Goal: Check status

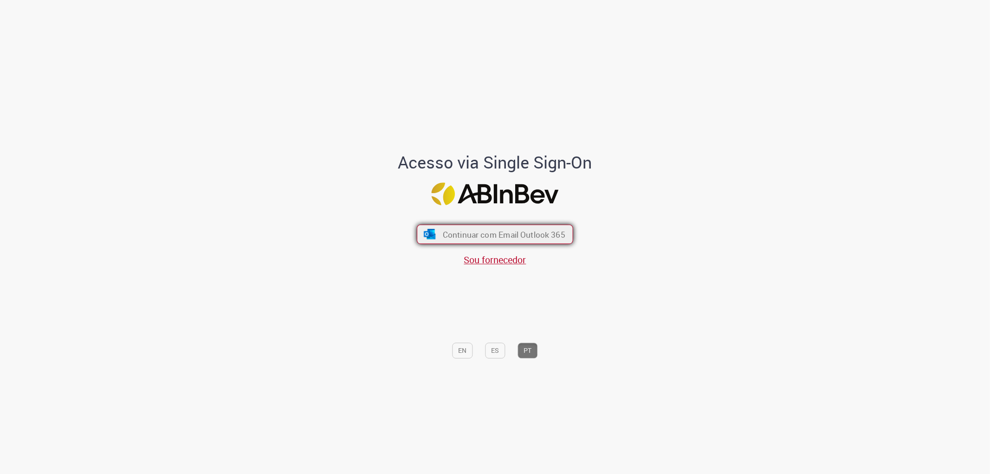
click at [492, 235] on span "Continuar com Email Outlook 365" at bounding box center [504, 234] width 123 height 11
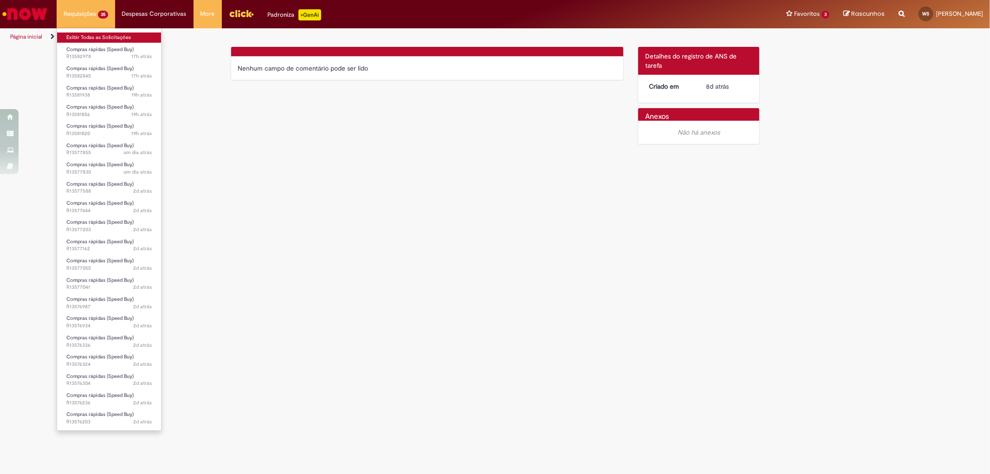
click at [109, 36] on link "Exibir Todas as Solicitações" at bounding box center [109, 37] width 104 height 10
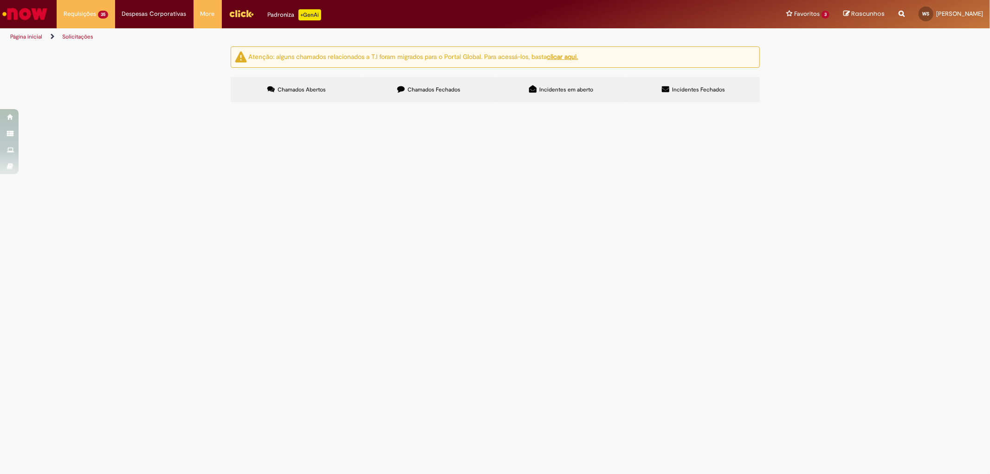
click at [0, 0] on span "Bom dia! Por favor, me ajudem a gerar o pedido de materiais de limpeza, do forn…" at bounding box center [0, 0] width 0 height 0
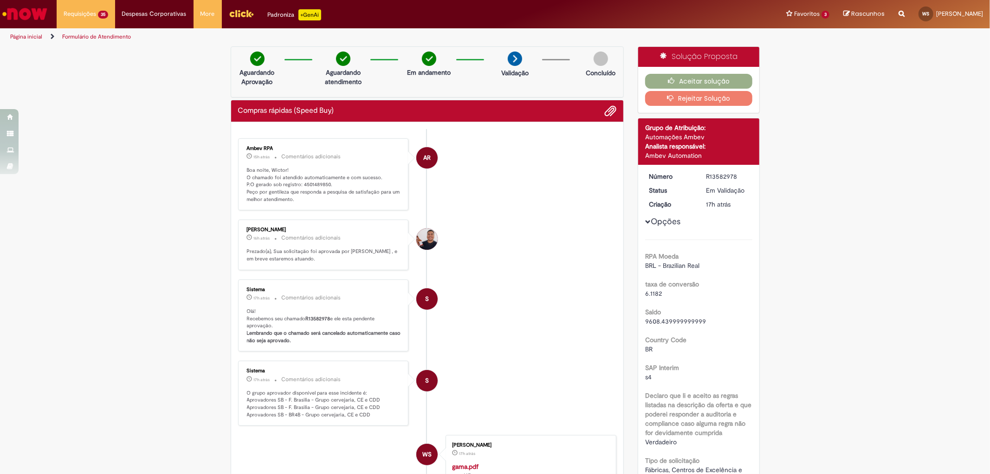
click at [307, 185] on p "Boa noite, Wictor! O chamado foi atendido automaticamente e com sucesso. P.O ge…" at bounding box center [324, 185] width 155 height 37
copy p "4501489850"
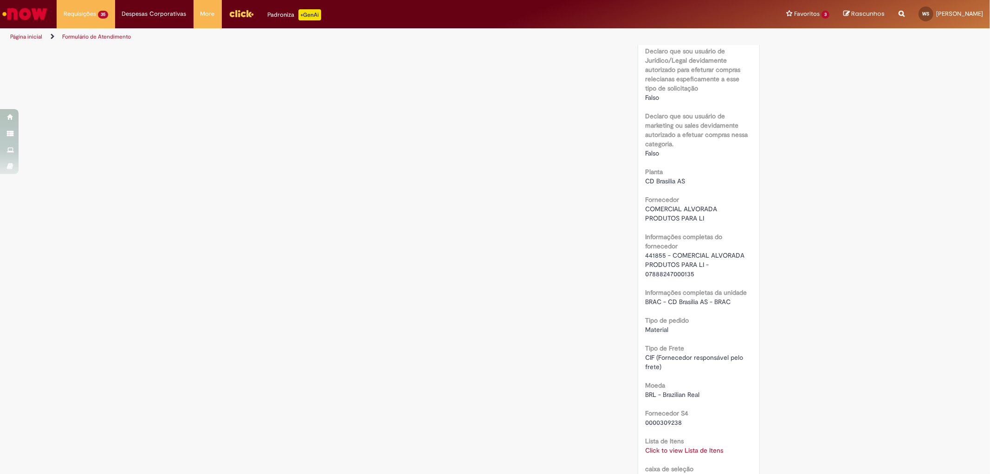
scroll to position [722, 0]
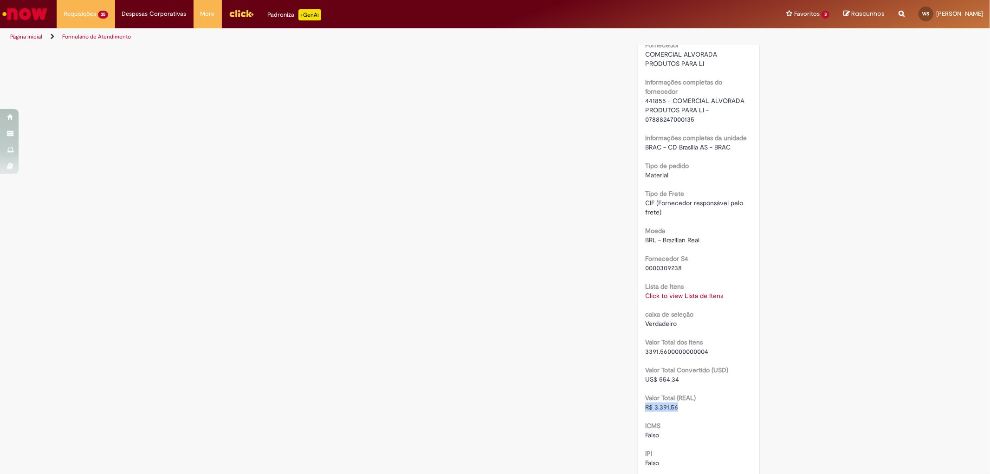
drag, startPoint x: 679, startPoint y: 408, endPoint x: 639, endPoint y: 404, distance: 40.1
click at [639, 404] on div "Número R13582978 Status Em [GEOGRAPHIC_DATA] Criação 17h atrás 17 horas atrás O…" at bounding box center [698, 87] width 121 height 1289
copy span "R$ 3.391,56"
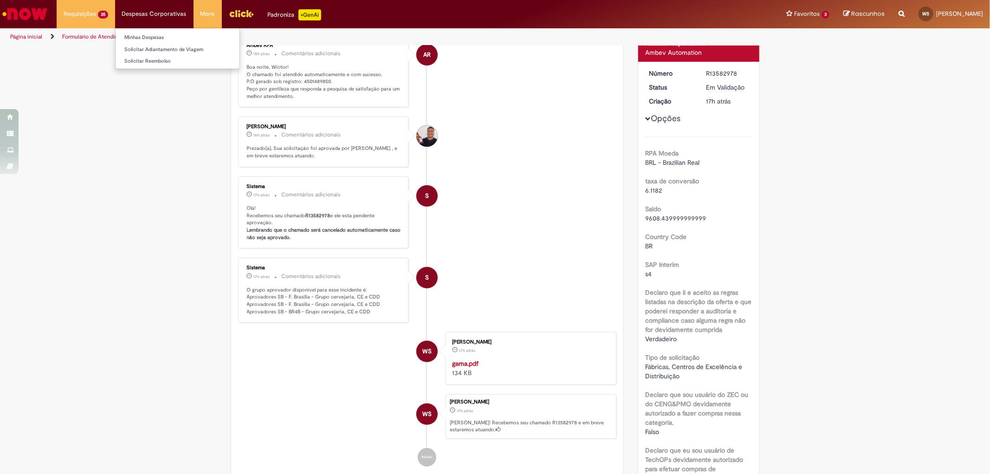
scroll to position [0, 0]
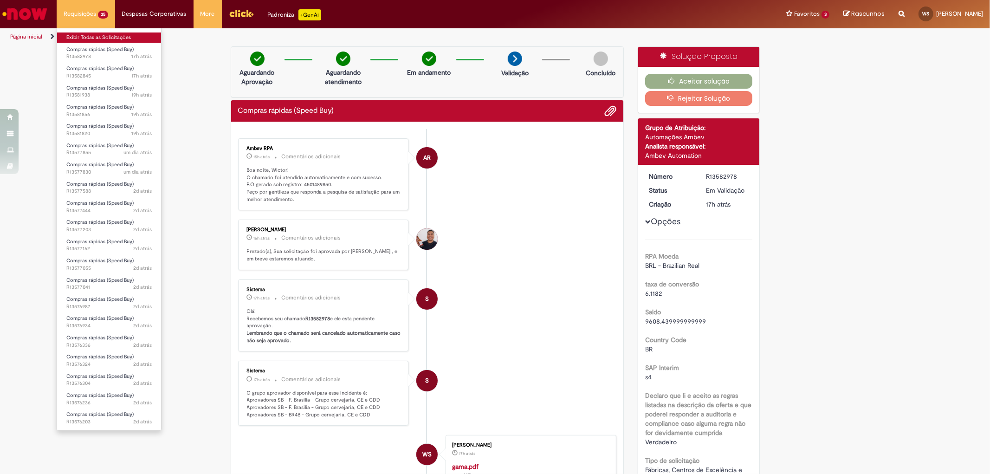
click at [100, 34] on link "Exibir Todas as Solicitações" at bounding box center [109, 37] width 104 height 10
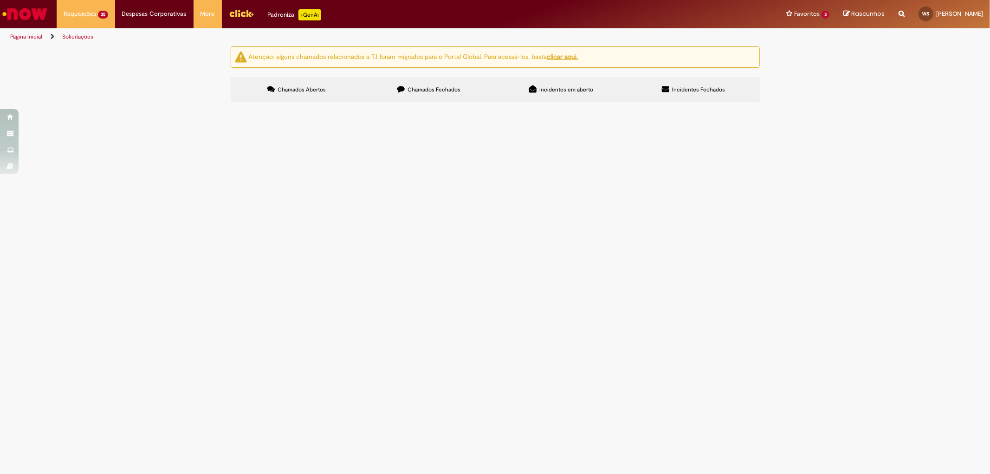
click at [0, 0] on span "Bom dia! Por favor, me ajudem a gerar o pedido de MATERIAIS DE LIMPEZA, do forn…" at bounding box center [0, 0] width 0 height 0
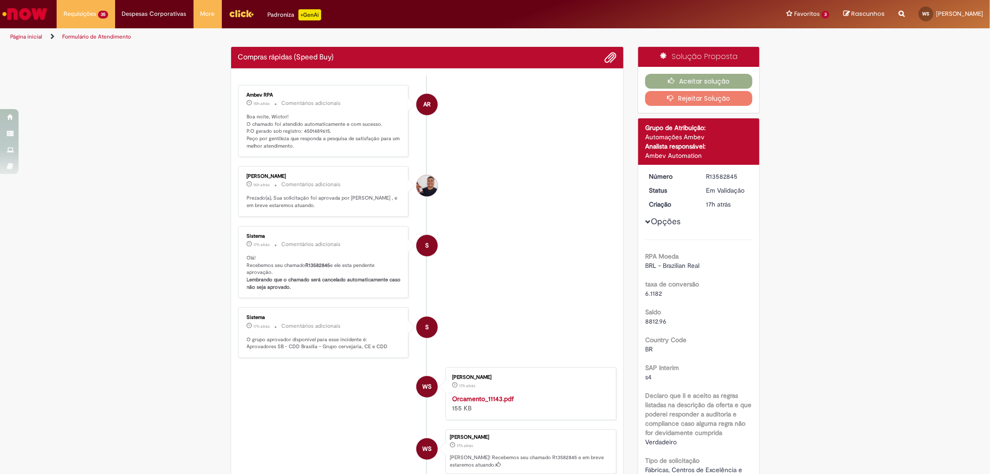
click at [312, 130] on p "Boa noite, Wictor! O chamado foi atendido automaticamente e com sucesso. P.O ge…" at bounding box center [324, 131] width 155 height 37
copy p "4501489615"
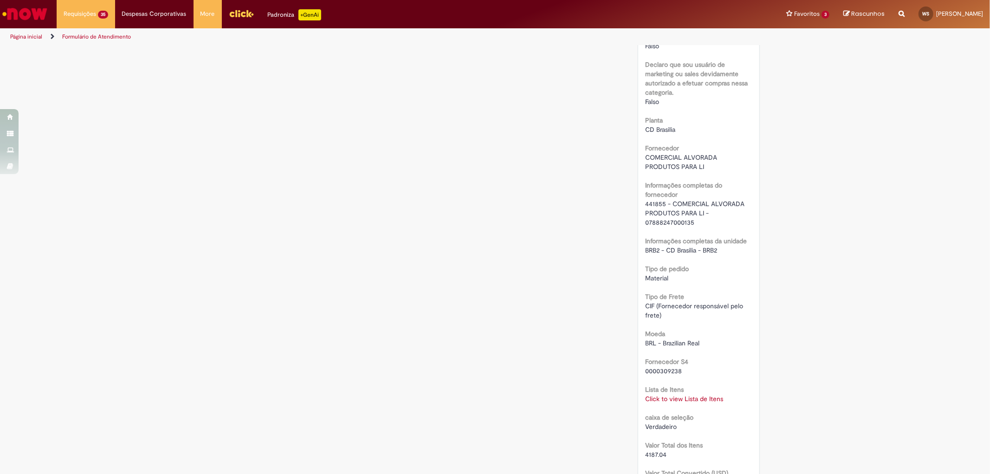
scroll to position [722, 0]
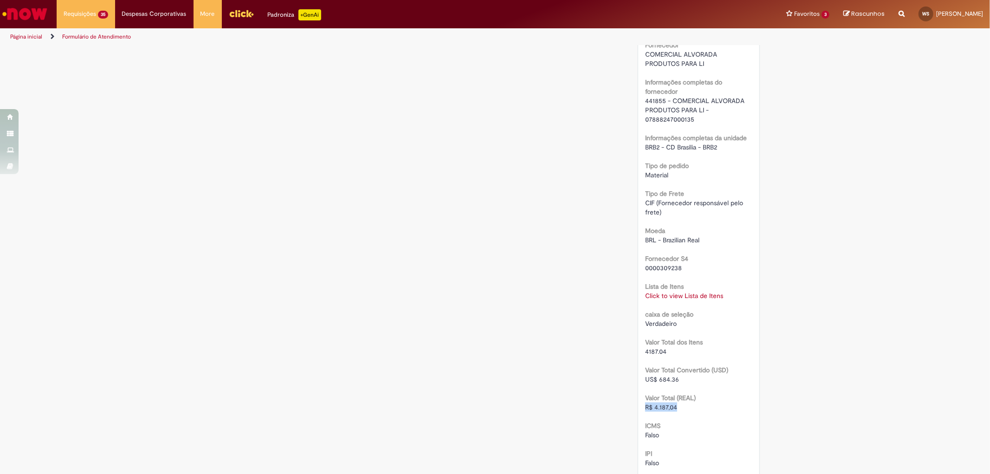
drag, startPoint x: 682, startPoint y: 407, endPoint x: 642, endPoint y: 407, distance: 39.9
click at [645, 407] on div "R$ 4.187,04" at bounding box center [698, 406] width 107 height 9
copy span "R$ 4.187,04"
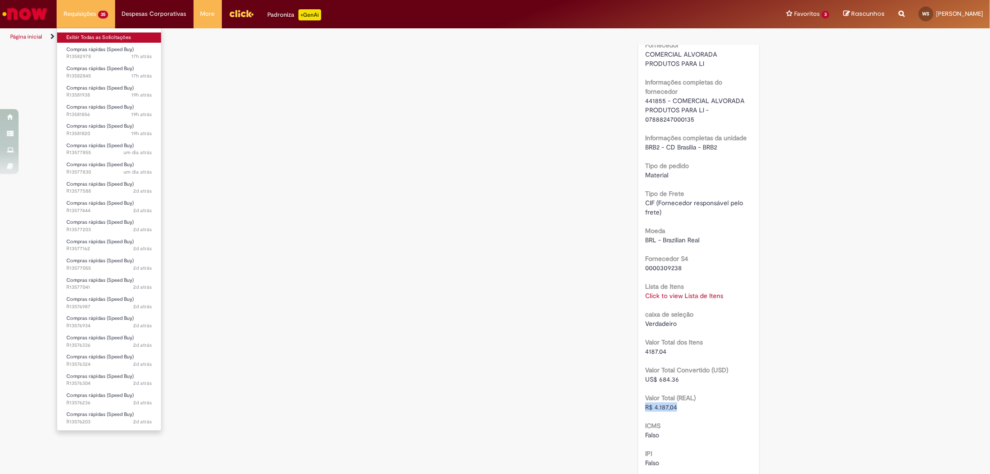
click at [96, 38] on link "Exibir Todas as Solicitações" at bounding box center [109, 37] width 104 height 10
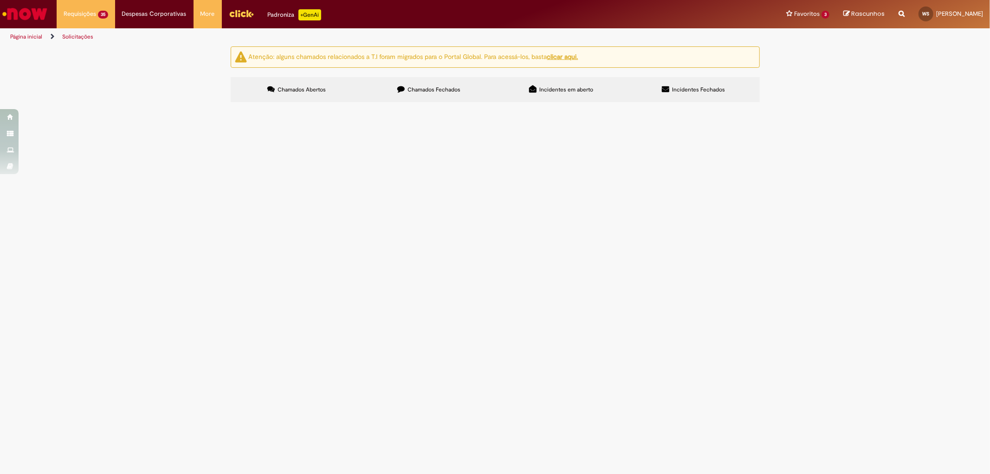
click at [0, 0] on span "Bom dia! Por favor, me ajudem a gerar o pedido de galão de água, do fornecedor …" at bounding box center [0, 0] width 0 height 0
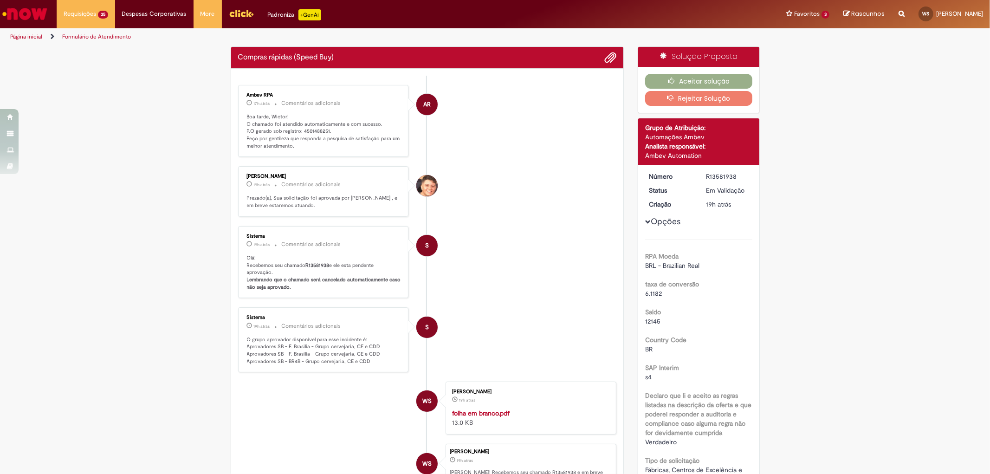
click at [302, 130] on p "Boa tarde, Wictor! O chamado foi atendido automaticamente e com sucesso. P.O ge…" at bounding box center [324, 131] width 155 height 37
copy p "4501488251"
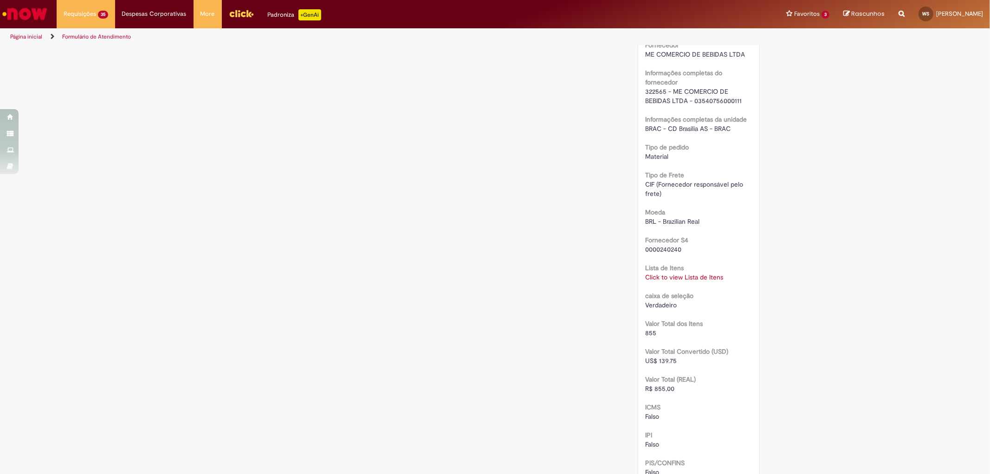
scroll to position [773, 0]
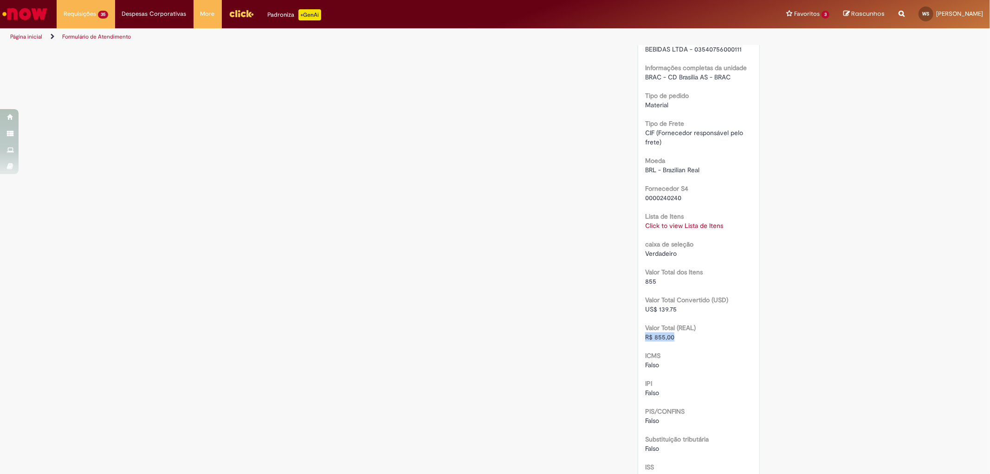
drag, startPoint x: 674, startPoint y: 336, endPoint x: 596, endPoint y: 333, distance: 77.1
click at [596, 333] on div "Verificar Código de Barras Aguardando Aprovação Aguardando atendimento Em andam…" at bounding box center [495, 11] width 543 height 1476
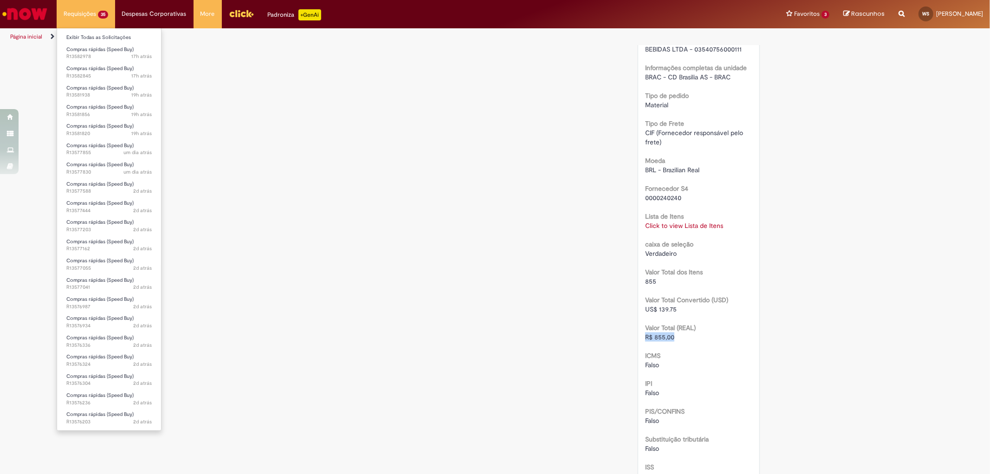
copy span "R$ 855,00"
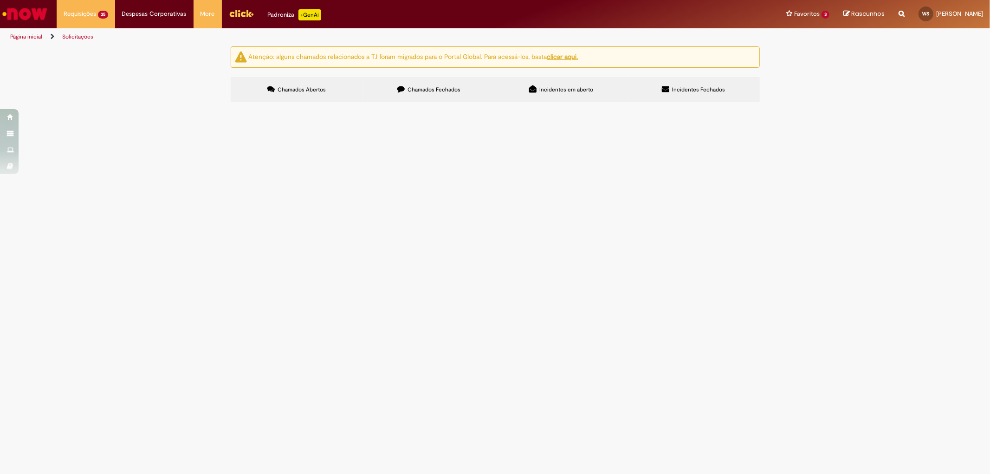
click at [0, 0] on span "Bom dia! Por favor, me ajudem a gerar o pedido de GALÃO DE ÁGUA, do fornecedor …" at bounding box center [0, 0] width 0 height 0
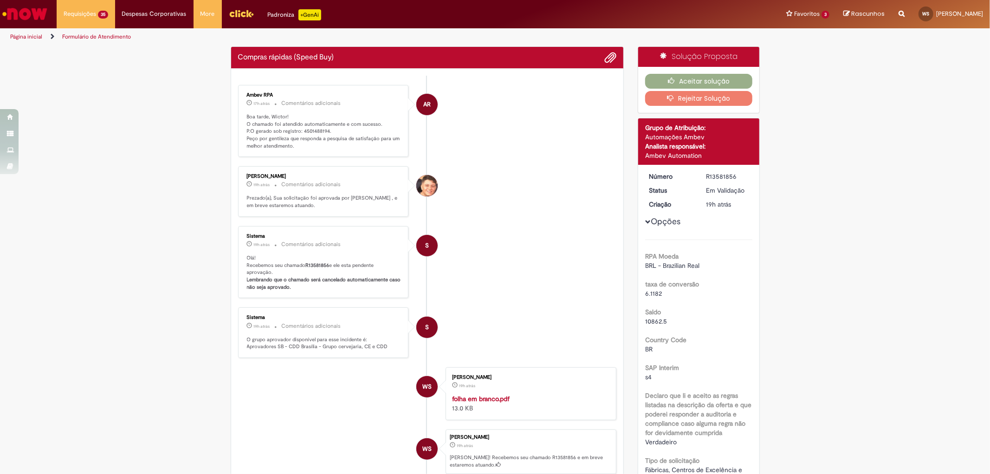
click at [310, 128] on p "Boa tarde, Wictor! O chamado foi atendido automaticamente e com sucesso. P.O ge…" at bounding box center [324, 131] width 155 height 37
copy p "4501488194"
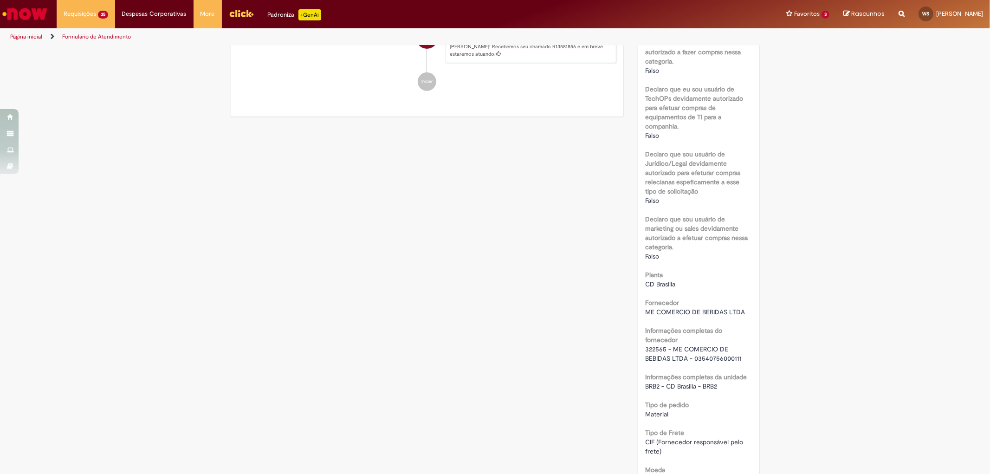
scroll to position [670, 0]
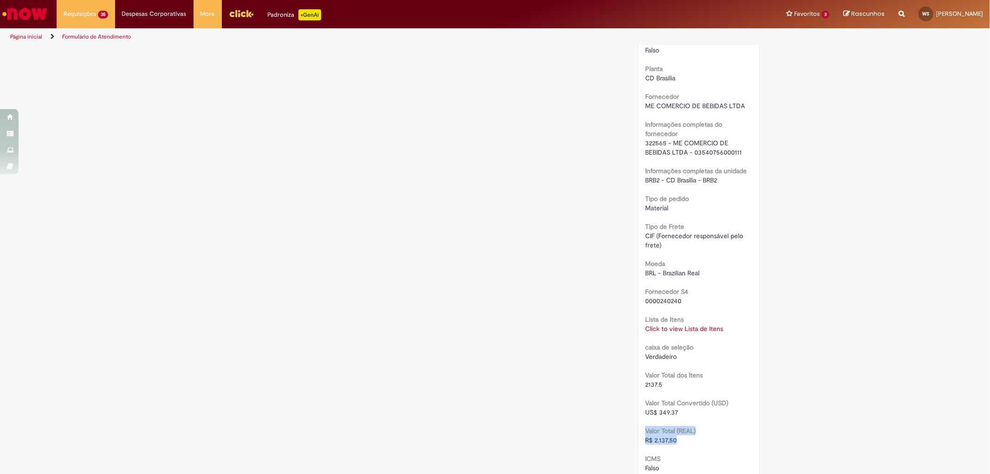
drag, startPoint x: 686, startPoint y: 438, endPoint x: 631, endPoint y: 434, distance: 54.9
click at [631, 434] on div "Solução Proposta Aceitar solução Rejeitar Solução Detalhes do tíquete Grupo de …" at bounding box center [699, 114] width 136 height 1476
click at [670, 445] on div "RPA Moeda BRL - Brazilian Real taxa de conversão 6.1182 [GEOGRAPHIC_DATA] 10862…" at bounding box center [698, 160] width 107 height 1182
drag, startPoint x: 670, startPoint y: 439, endPoint x: 641, endPoint y: 439, distance: 28.8
click at [645, 439] on div "R$ 2.137,50" at bounding box center [698, 439] width 107 height 9
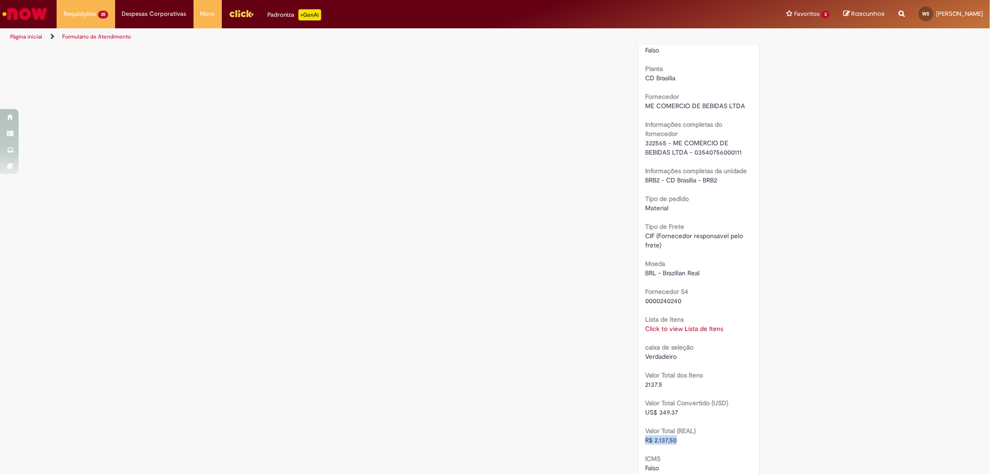
copy span "R$ 2.137,50"
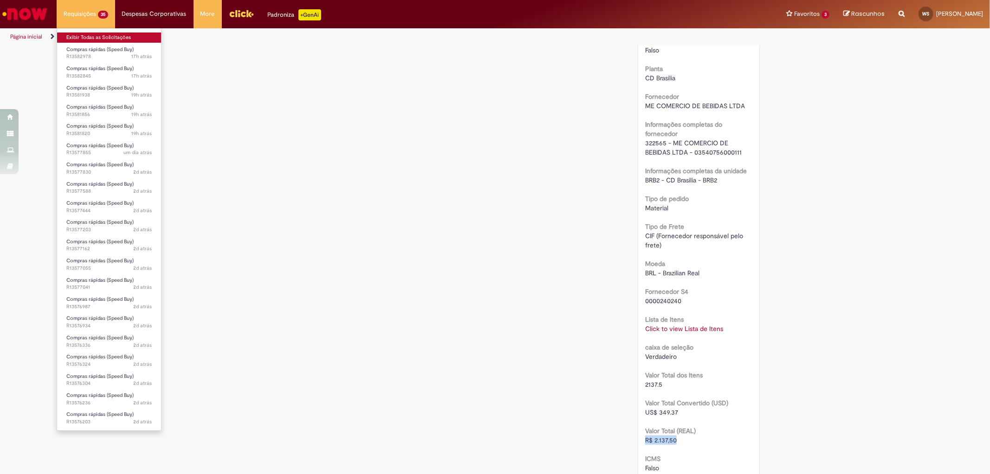
click at [89, 37] on link "Exibir Todas as Solicitações" at bounding box center [109, 37] width 104 height 10
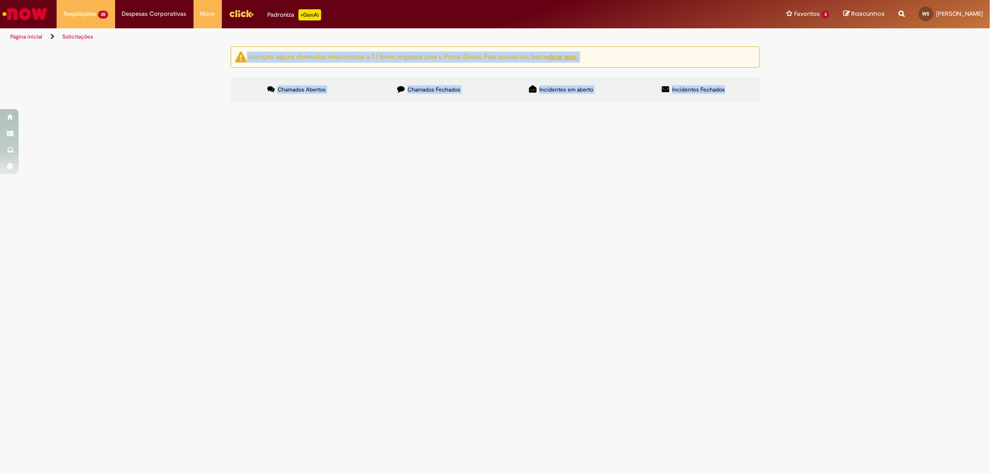
scroll to position [201, 0]
drag, startPoint x: 211, startPoint y: 52, endPoint x: 686, endPoint y: 454, distance: 621.8
click at [686, 105] on div "Atenção: alguns chamados relacionados a T.I foram migrados para o Portal Global…" at bounding box center [495, 75] width 990 height 58
click at [0, 0] on div "Linhas 1 − 20 de 35" at bounding box center [0, 0] width 0 height 0
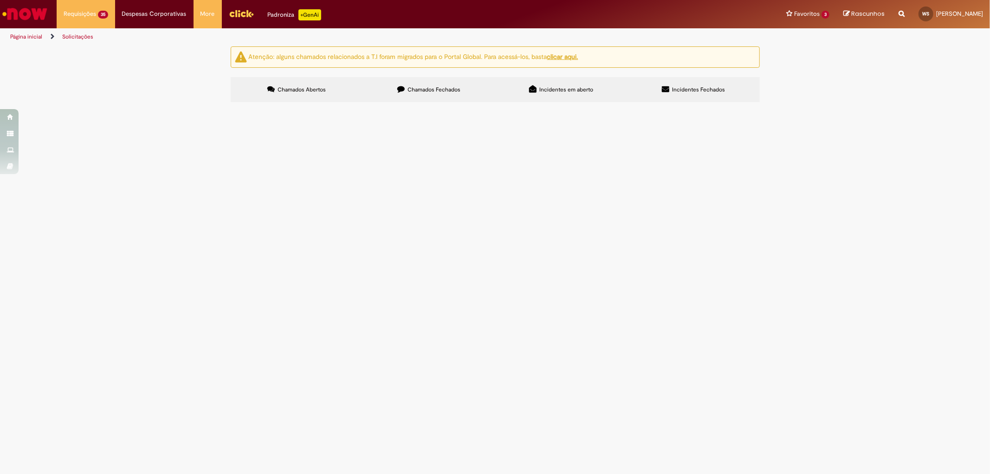
scroll to position [0, 0]
drag, startPoint x: 517, startPoint y: 447, endPoint x: 207, endPoint y: 35, distance: 515.5
click at [207, 35] on div "Pular para o conteúdo da página Requisições 35 Exibir Todas as Solicitações Com…" at bounding box center [495, 237] width 990 height 474
click at [0, 0] on section "Itens solicitados Exportar como PDF Exportar como Excel Exportar como CSV Itens…" at bounding box center [0, 0] width 0 height 0
click at [0, 0] on span "Bom dia! Por favor, me ajudem a gerar o pedido de papel A4, do fornecedor 42852…" at bounding box center [0, 0] width 0 height 0
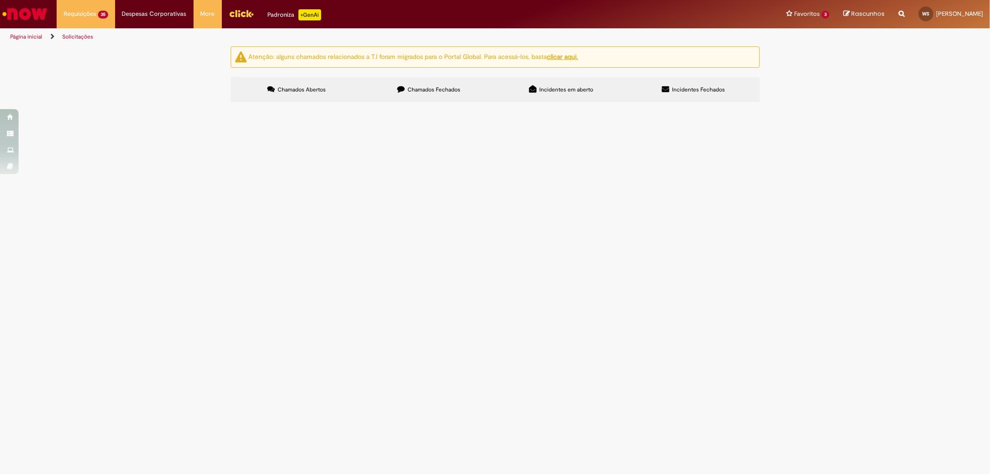
click at [0, 0] on span "Bom dia! Por favor, me ajudem a gerar o pedido de papel A4, do fornecedor 42852…" at bounding box center [0, 0] width 0 height 0
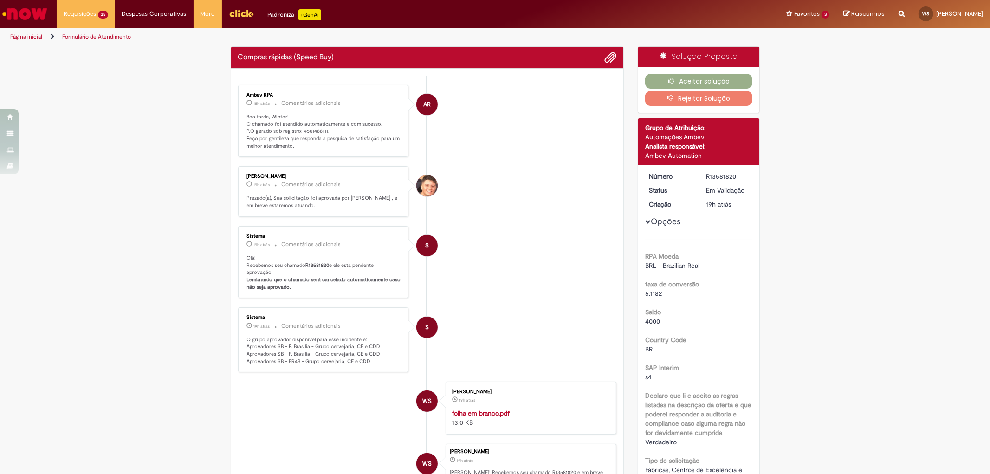
click at [311, 131] on p "Boa tarde, Wictor! O chamado foi atendido automaticamente e com sucesso. P.O ge…" at bounding box center [324, 131] width 155 height 37
copy p "4501488111"
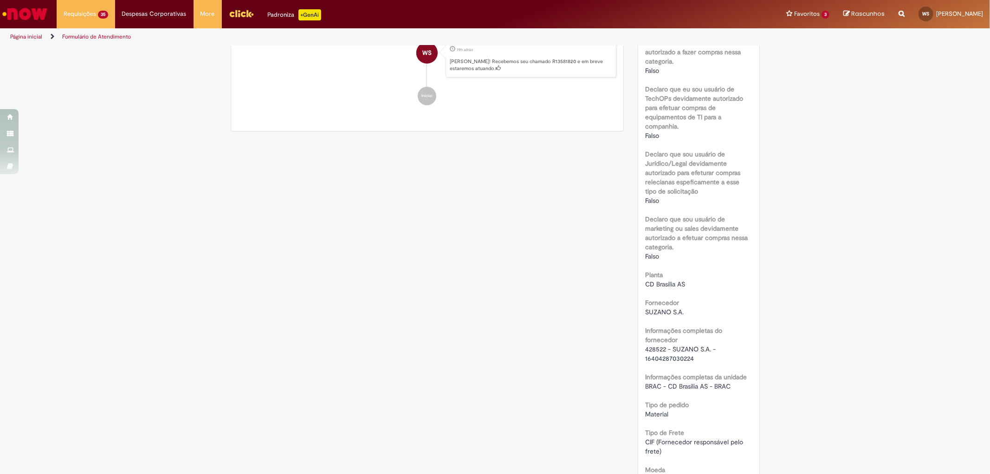
scroll to position [722, 0]
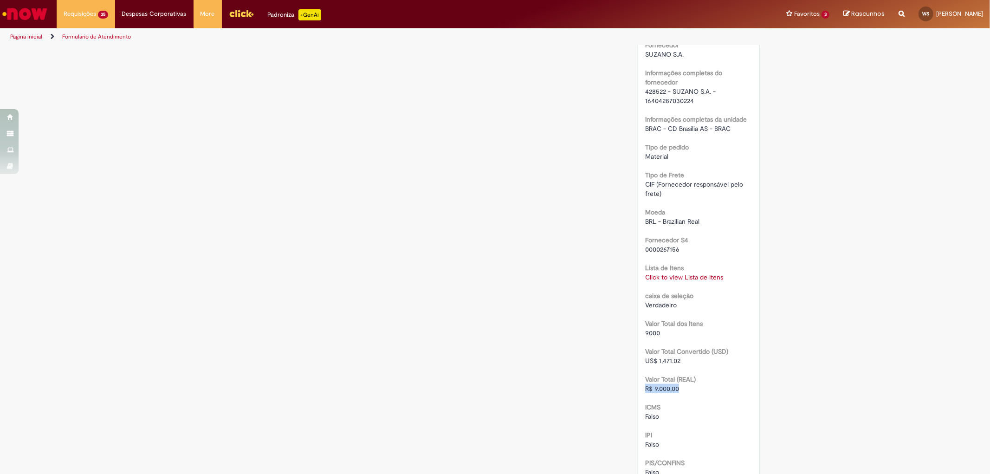
drag, startPoint x: 678, startPoint y: 387, endPoint x: 627, endPoint y: 387, distance: 51.5
click at [631, 387] on div "Solução Proposta Aceitar solução Rejeitar Solução Detalhes do tíquete Grupo de …" at bounding box center [699, 63] width 136 height 1476
copy span "R$ 9.000,00"
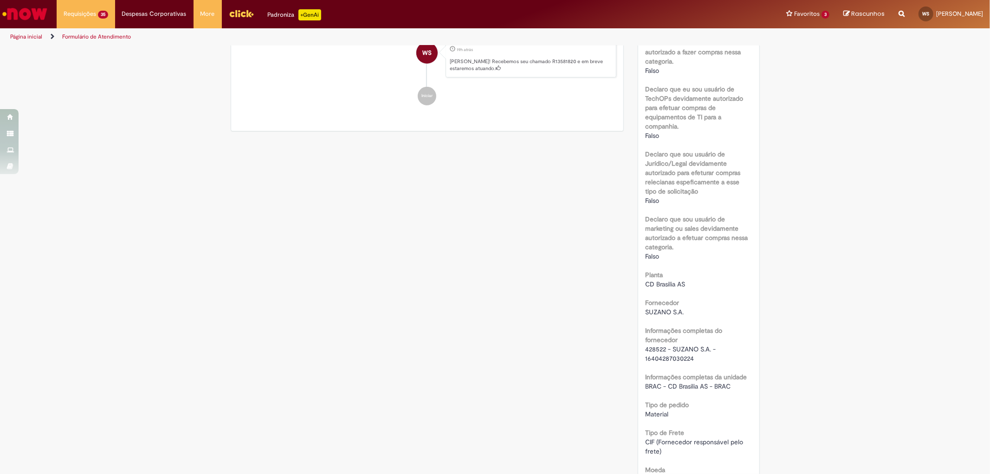
click at [393, 286] on div "Verificar Código de Barras Aguardando Aprovação Aguardando atendimento Em andam…" at bounding box center [495, 320] width 543 height 1476
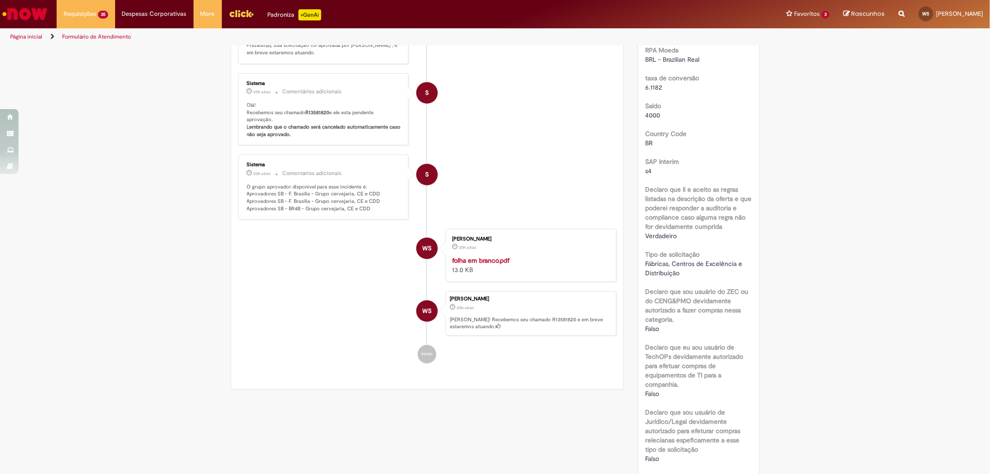
scroll to position [0, 0]
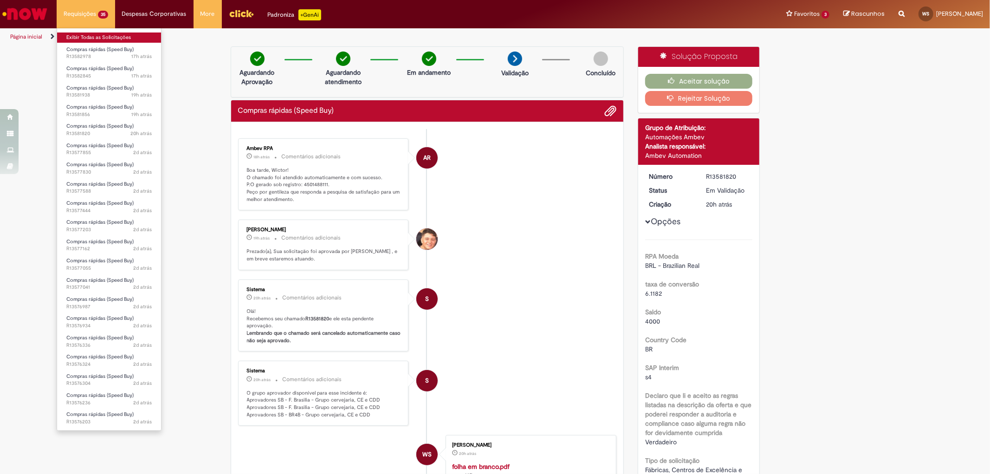
click at [95, 41] on link "Exibir Todas as Solicitações" at bounding box center [109, 37] width 104 height 10
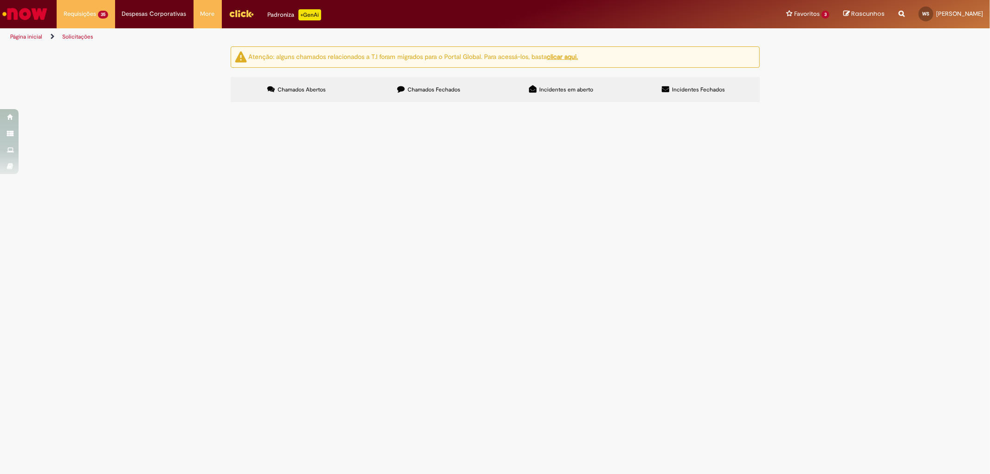
click at [421, 94] on label "Chamados Fechados" at bounding box center [429, 89] width 132 height 25
click at [311, 85] on label "Chamados Abertos" at bounding box center [297, 89] width 132 height 25
click at [0, 0] on span "Bom dia! Por favor, me ajudem a gerar o pedido de GALÃO DE ÁGUA, do fornecedor …" at bounding box center [0, 0] width 0 height 0
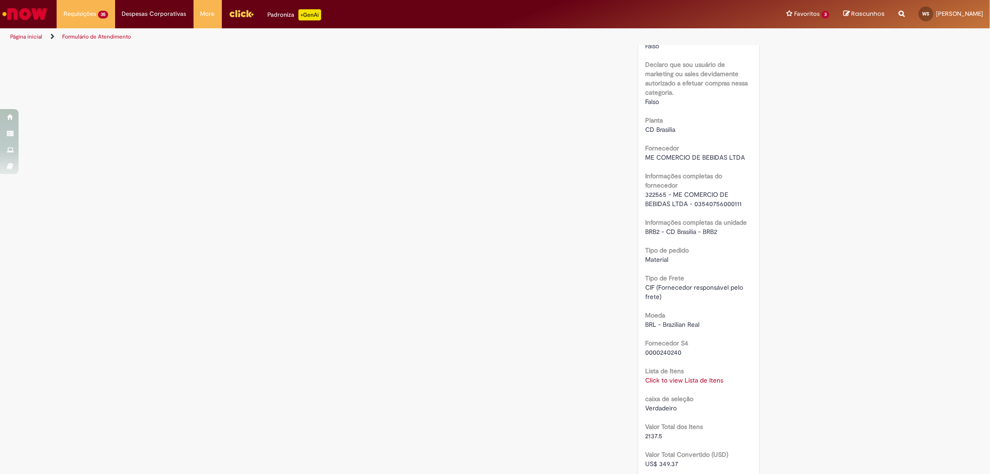
scroll to position [773, 0]
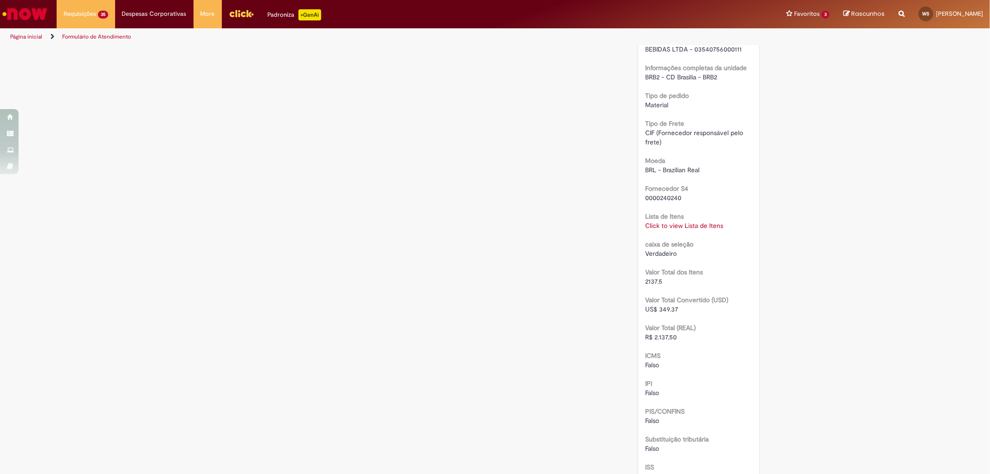
click at [675, 224] on link "Click to view Lista de Itens" at bounding box center [684, 225] width 78 height 8
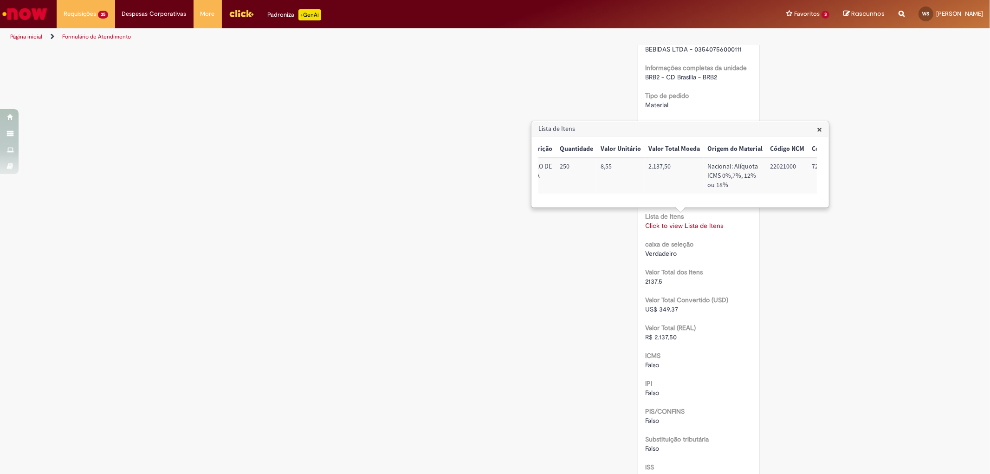
scroll to position [0, 213]
click at [822, 132] on span "×" at bounding box center [819, 129] width 5 height 13
